Goal: Task Accomplishment & Management: Manage account settings

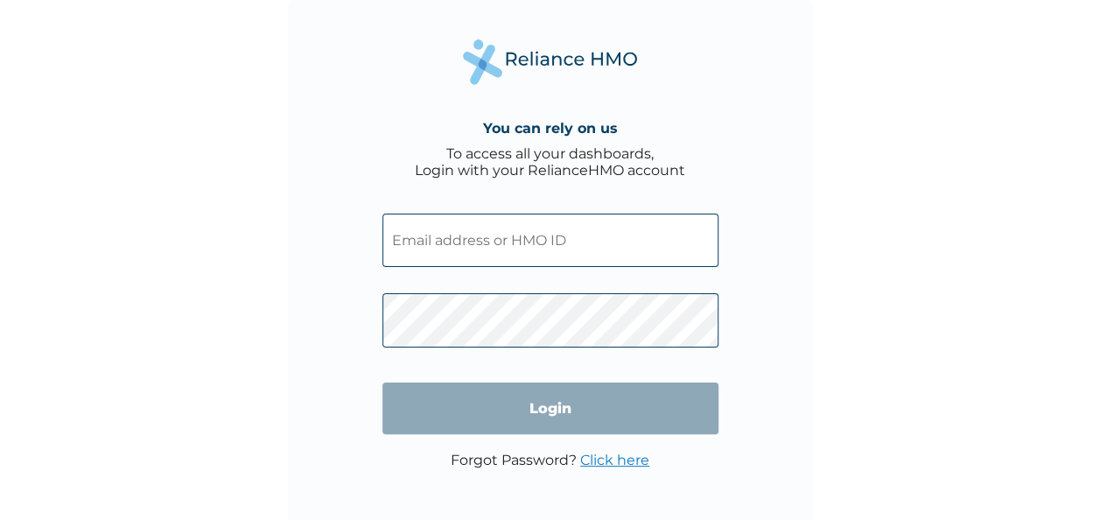
click at [492, 236] on input "text" at bounding box center [551, 240] width 336 height 53
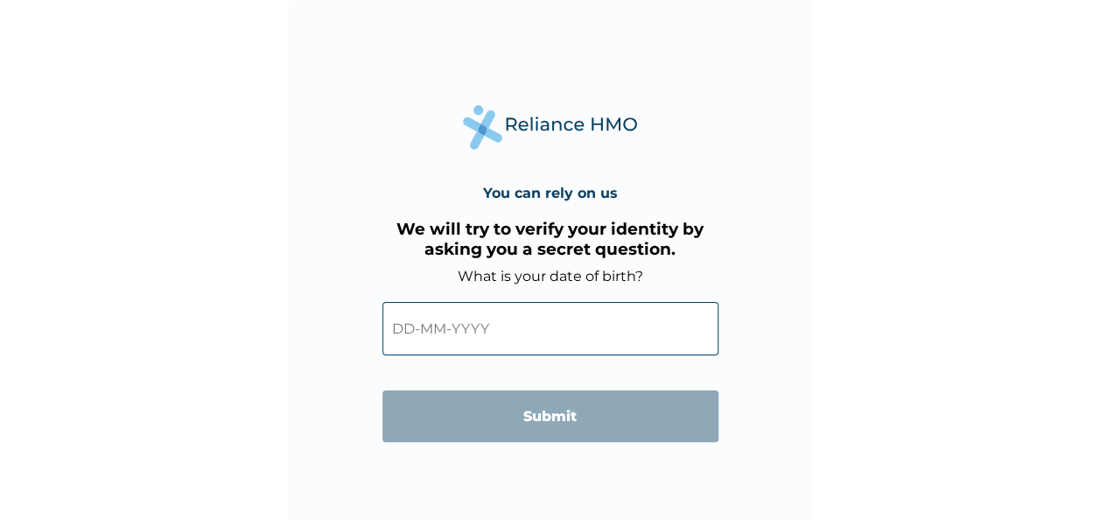
drag, startPoint x: 0, startPoint y: 0, endPoint x: 485, endPoint y: 338, distance: 591.1
click at [485, 338] on input "text" at bounding box center [551, 328] width 336 height 53
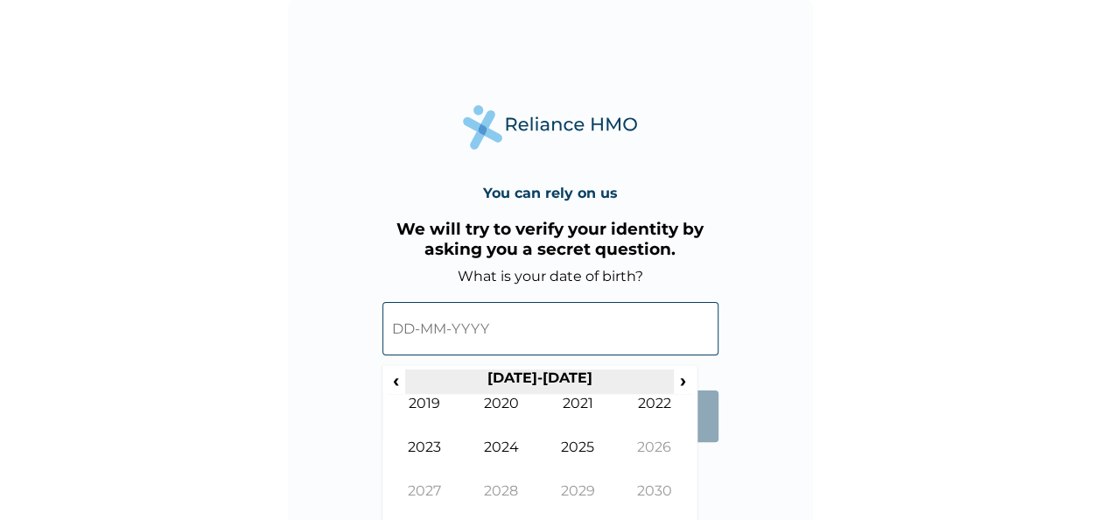
click at [556, 380] on th "2020-2029" at bounding box center [539, 381] width 269 height 25
click at [397, 383] on span "‹" at bounding box center [396, 380] width 18 height 22
click at [400, 380] on span "‹" at bounding box center [396, 380] width 18 height 22
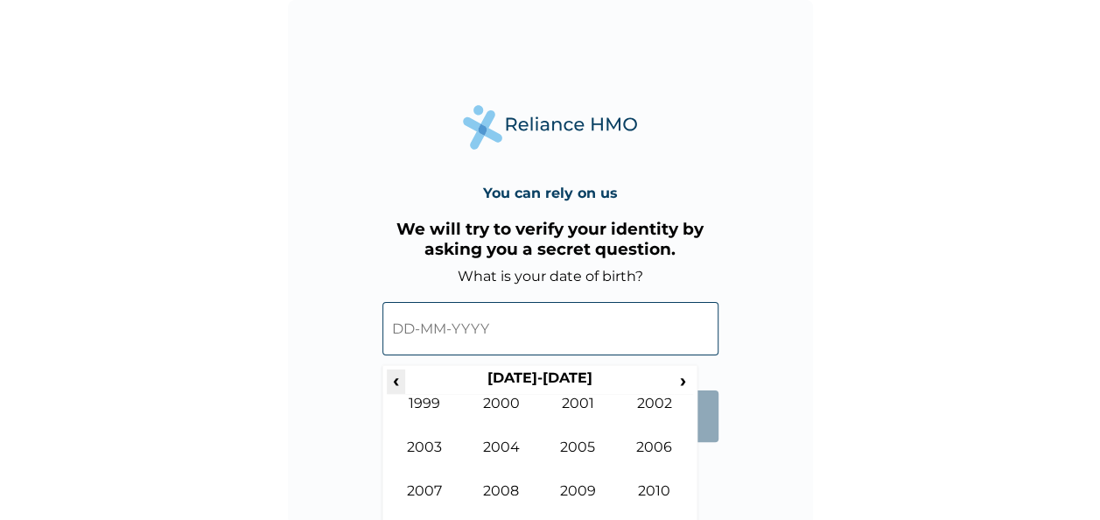
click at [400, 380] on span "‹" at bounding box center [396, 380] width 18 height 22
click at [514, 442] on td "1984" at bounding box center [501, 461] width 77 height 44
click at [500, 445] on td "Jun" at bounding box center [501, 461] width 77 height 44
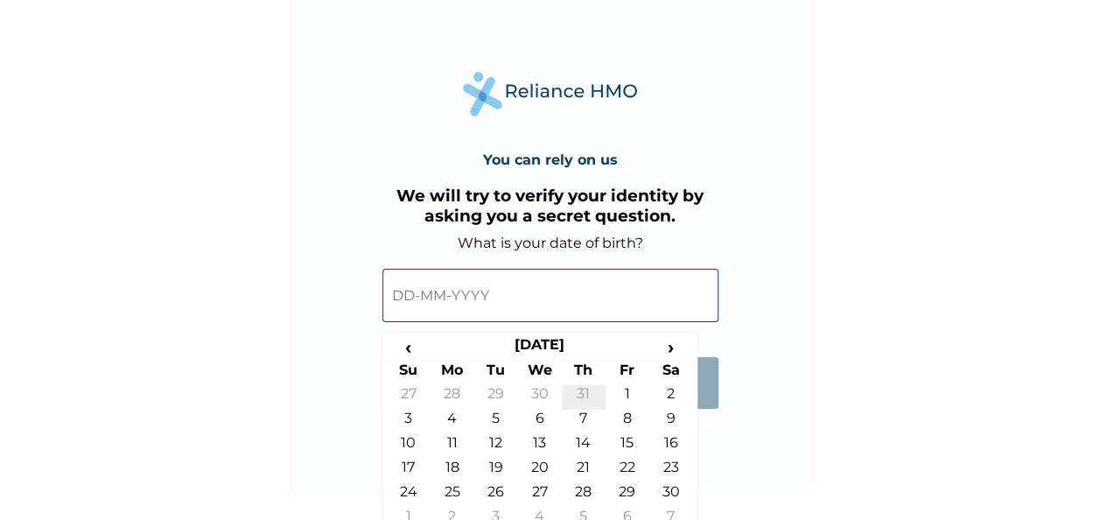
scroll to position [50, 0]
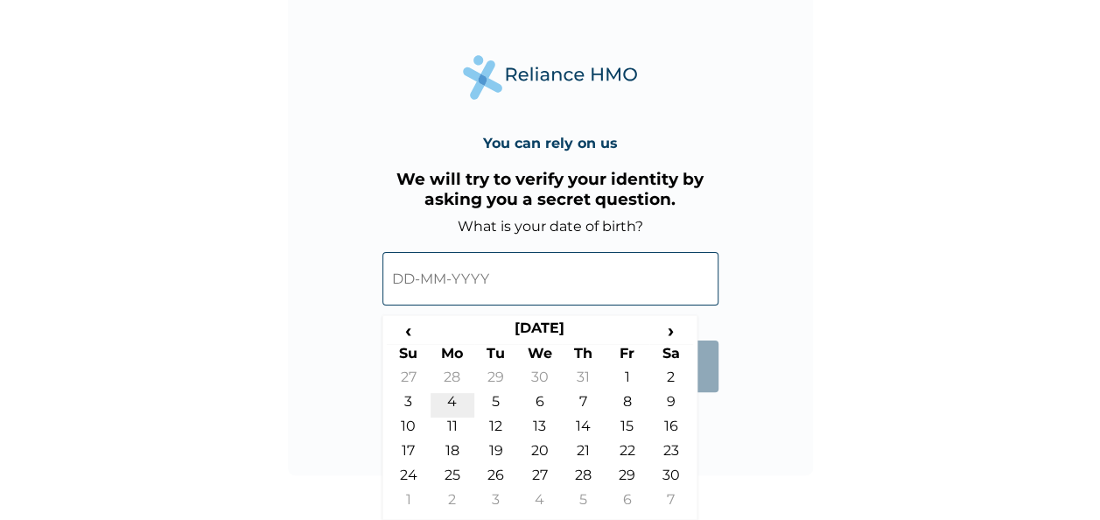
click at [453, 400] on td "4" at bounding box center [453, 405] width 44 height 25
type input "04-06-1984"
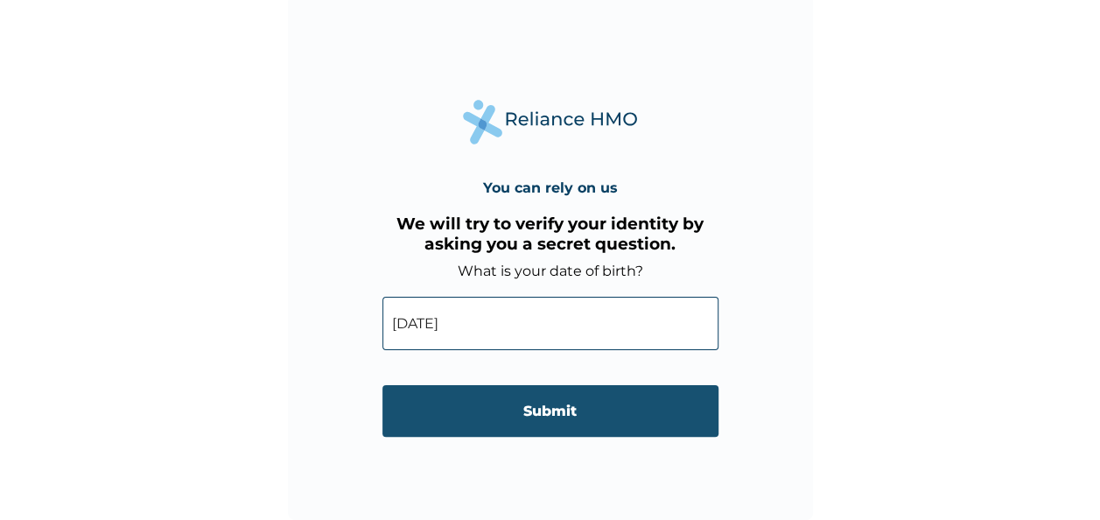
click at [517, 417] on input "Submit" at bounding box center [551, 411] width 336 height 52
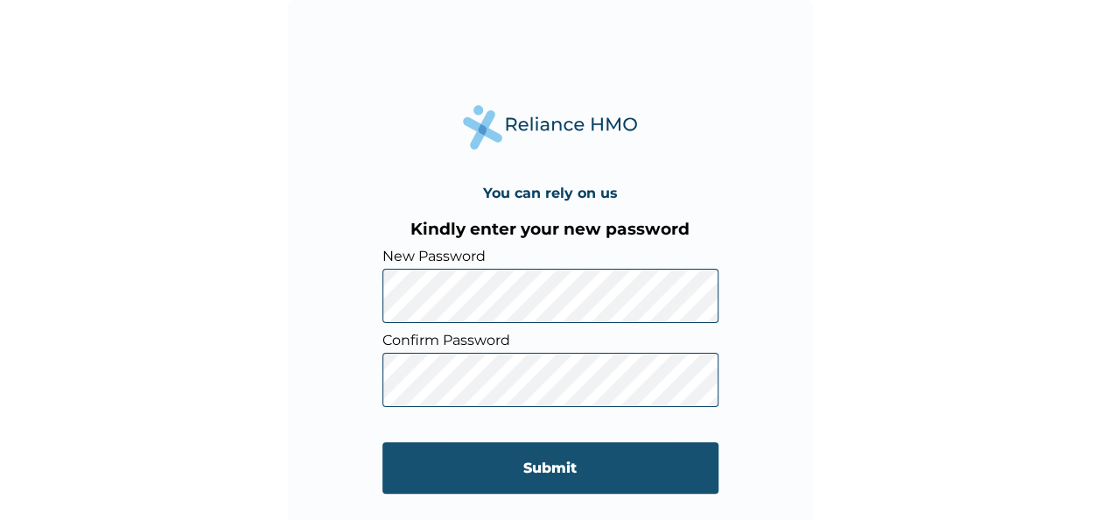
click at [511, 469] on input "Submit" at bounding box center [551, 468] width 336 height 52
